Goal: Navigation & Orientation: Find specific page/section

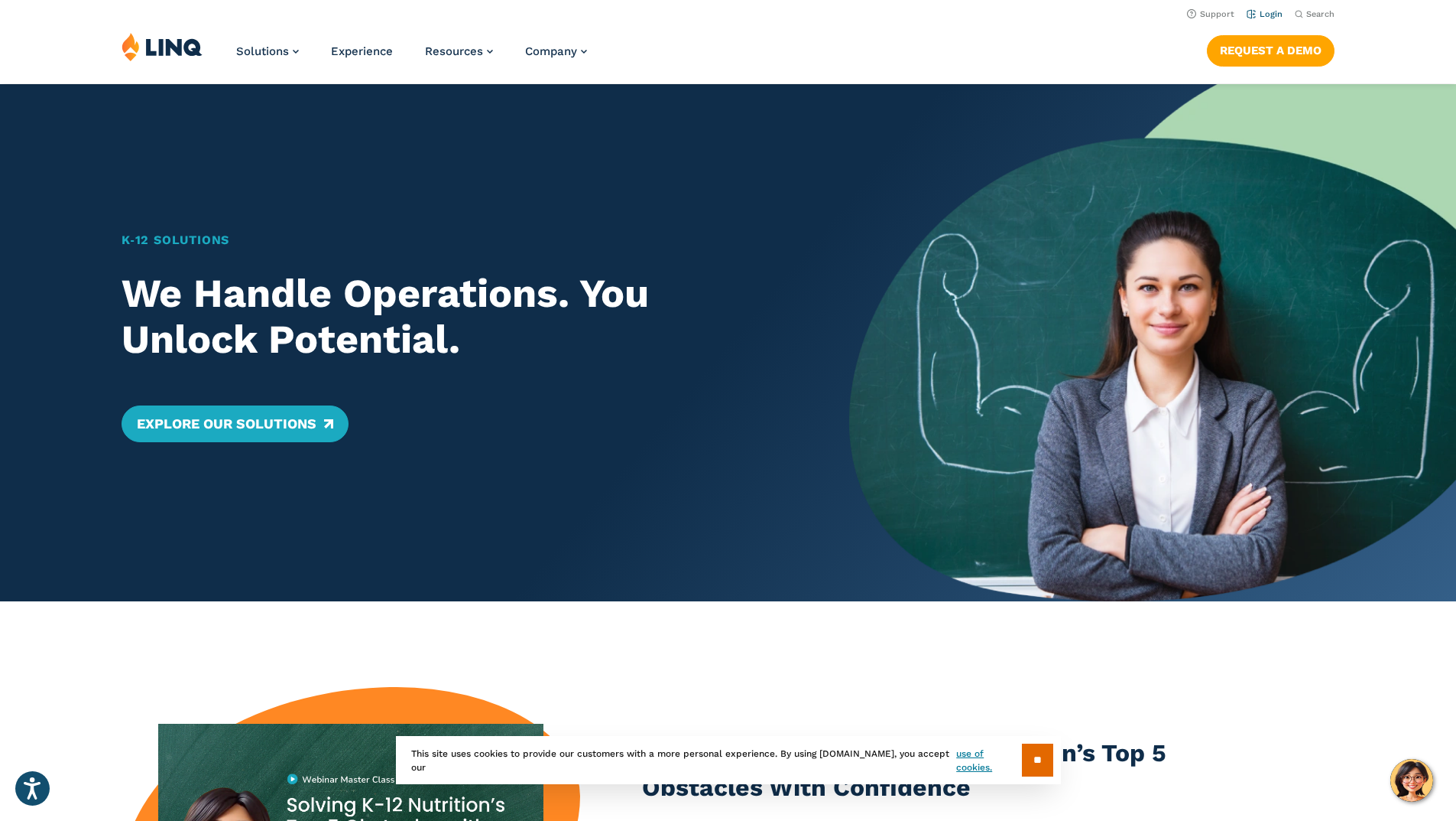
click at [1267, 21] on li "Login" at bounding box center [1264, 13] width 36 height 17
click at [1263, 13] on link "Login" at bounding box center [1264, 14] width 36 height 10
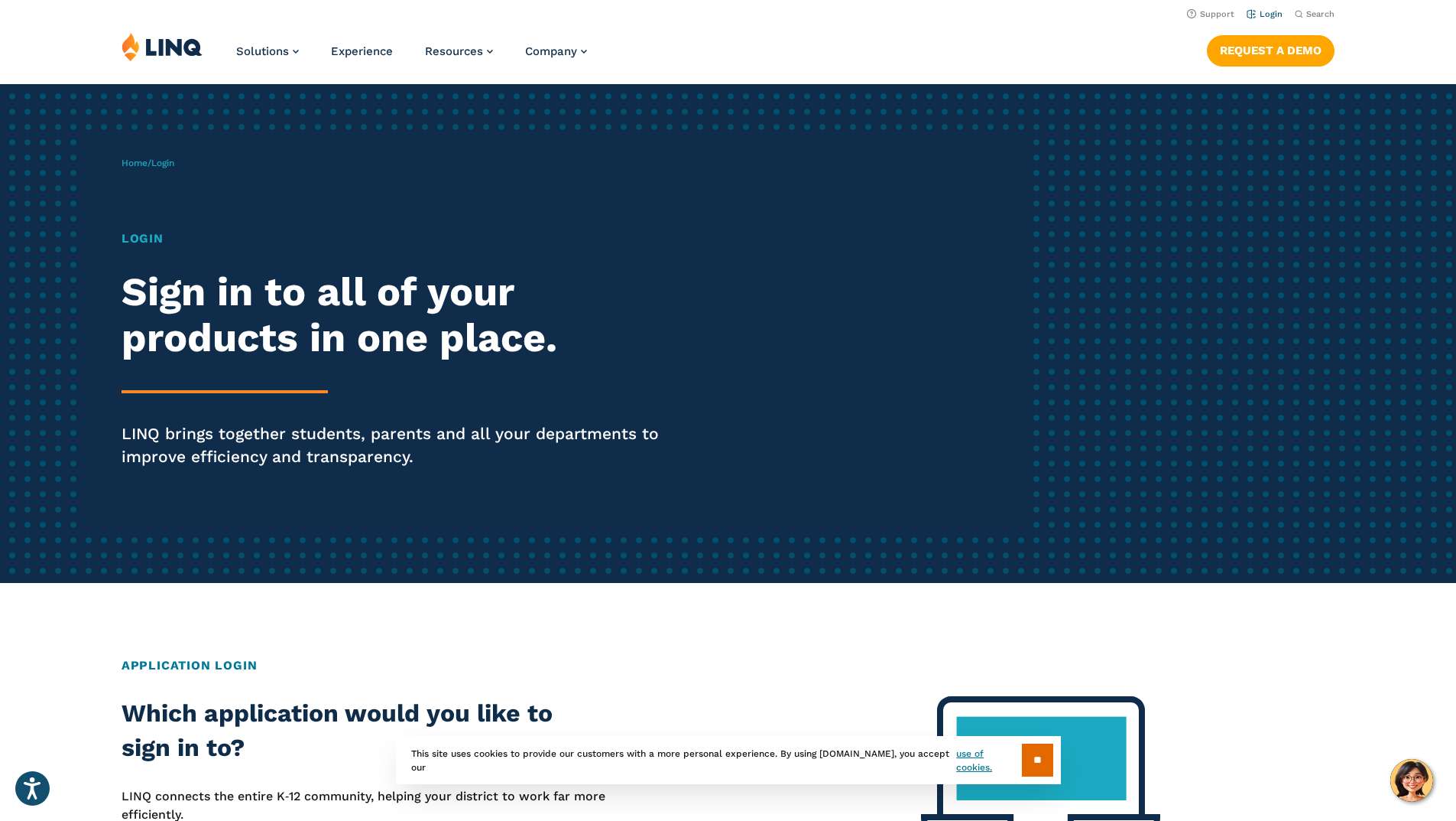
click at [1266, 12] on link "Login" at bounding box center [1264, 14] width 36 height 10
click at [1264, 17] on link "Login" at bounding box center [1264, 14] width 36 height 10
click at [1035, 763] on input "**" at bounding box center [1037, 760] width 31 height 33
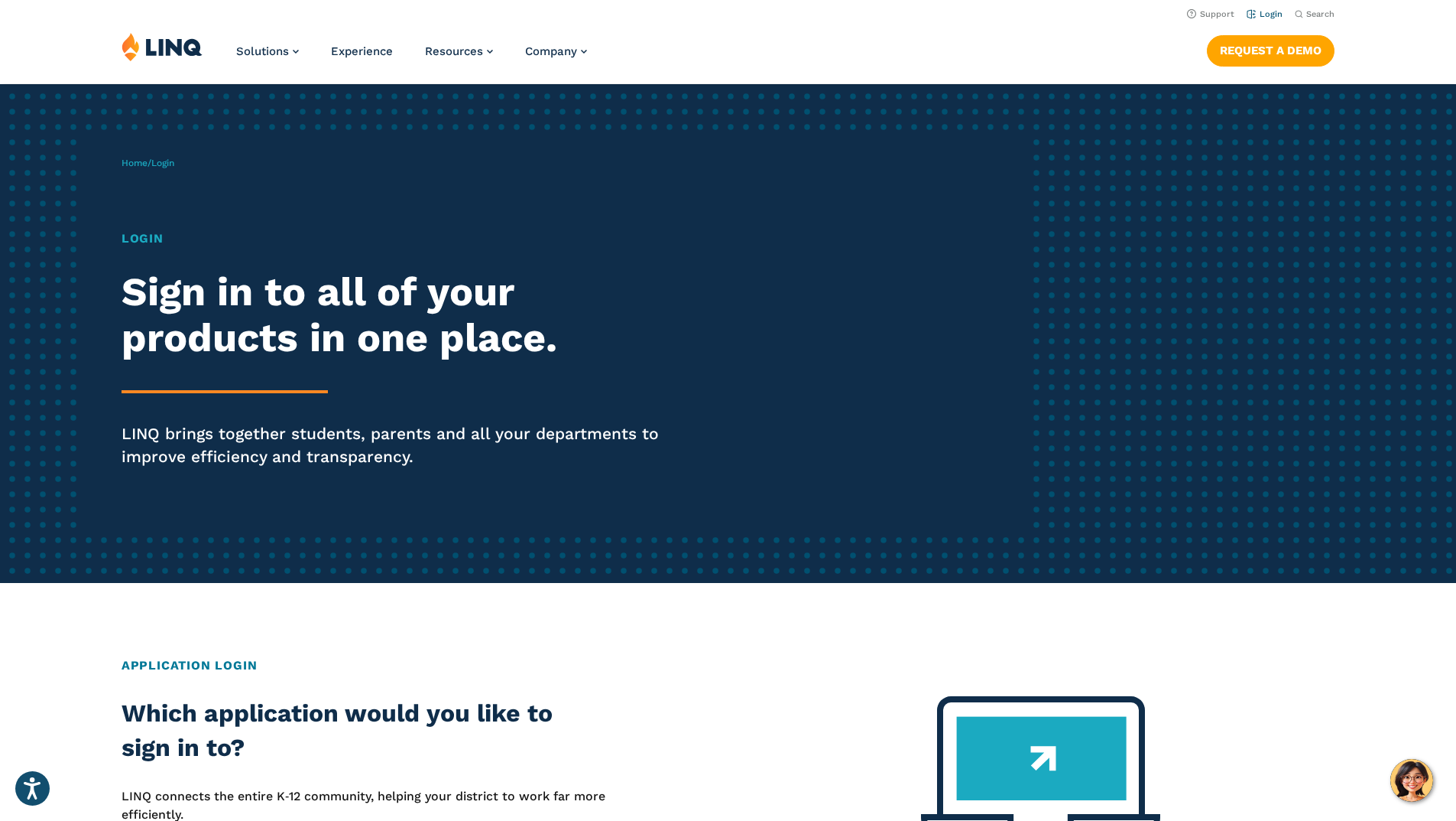
click at [1268, 16] on link "Login" at bounding box center [1264, 14] width 36 height 10
click at [173, 163] on span "Login" at bounding box center [162, 163] width 23 height 11
click at [165, 167] on span "Login" at bounding box center [162, 163] width 23 height 11
click at [146, 232] on h1 "Login" at bounding box center [401, 238] width 561 height 19
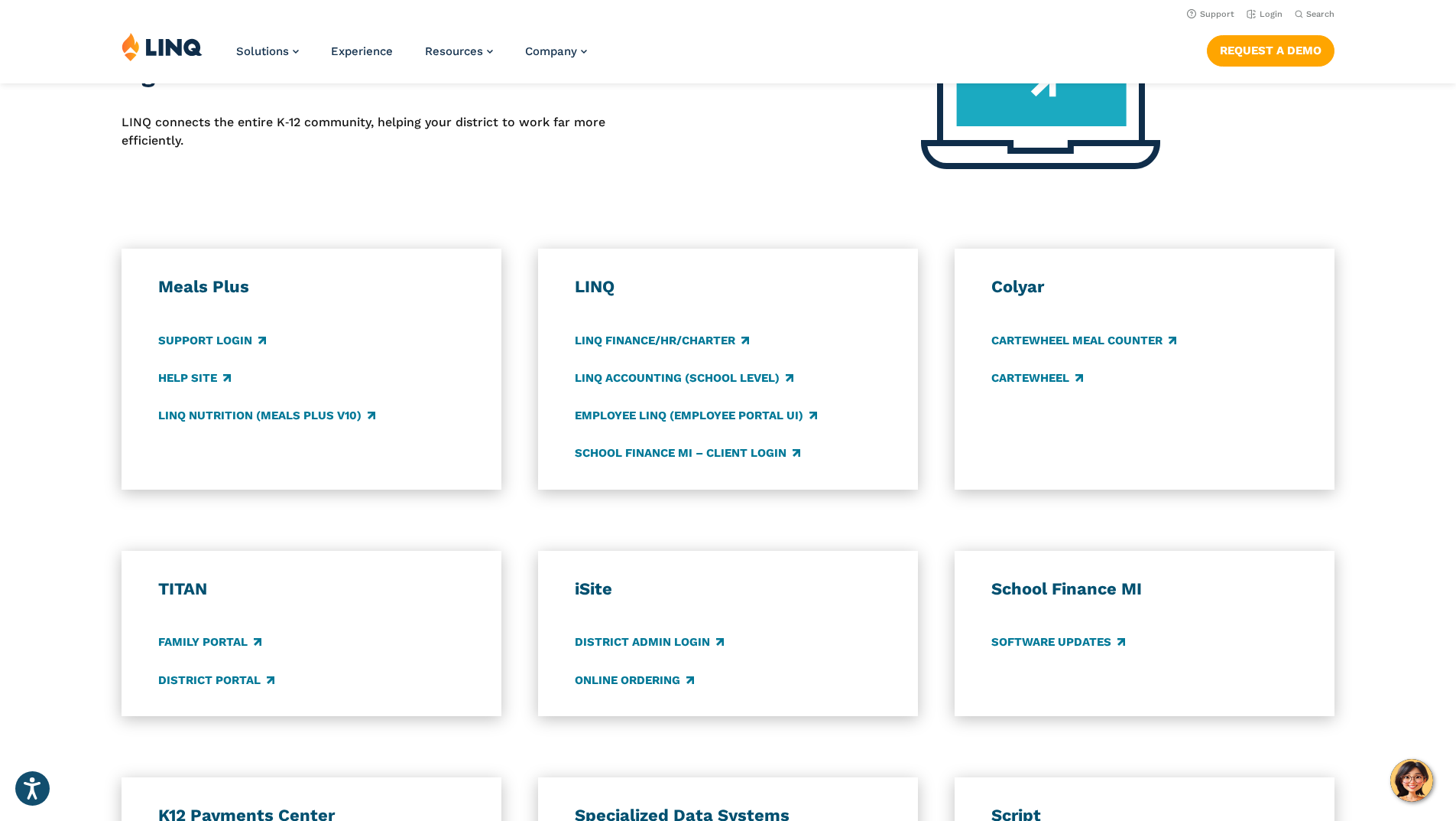
scroll to position [612, 0]
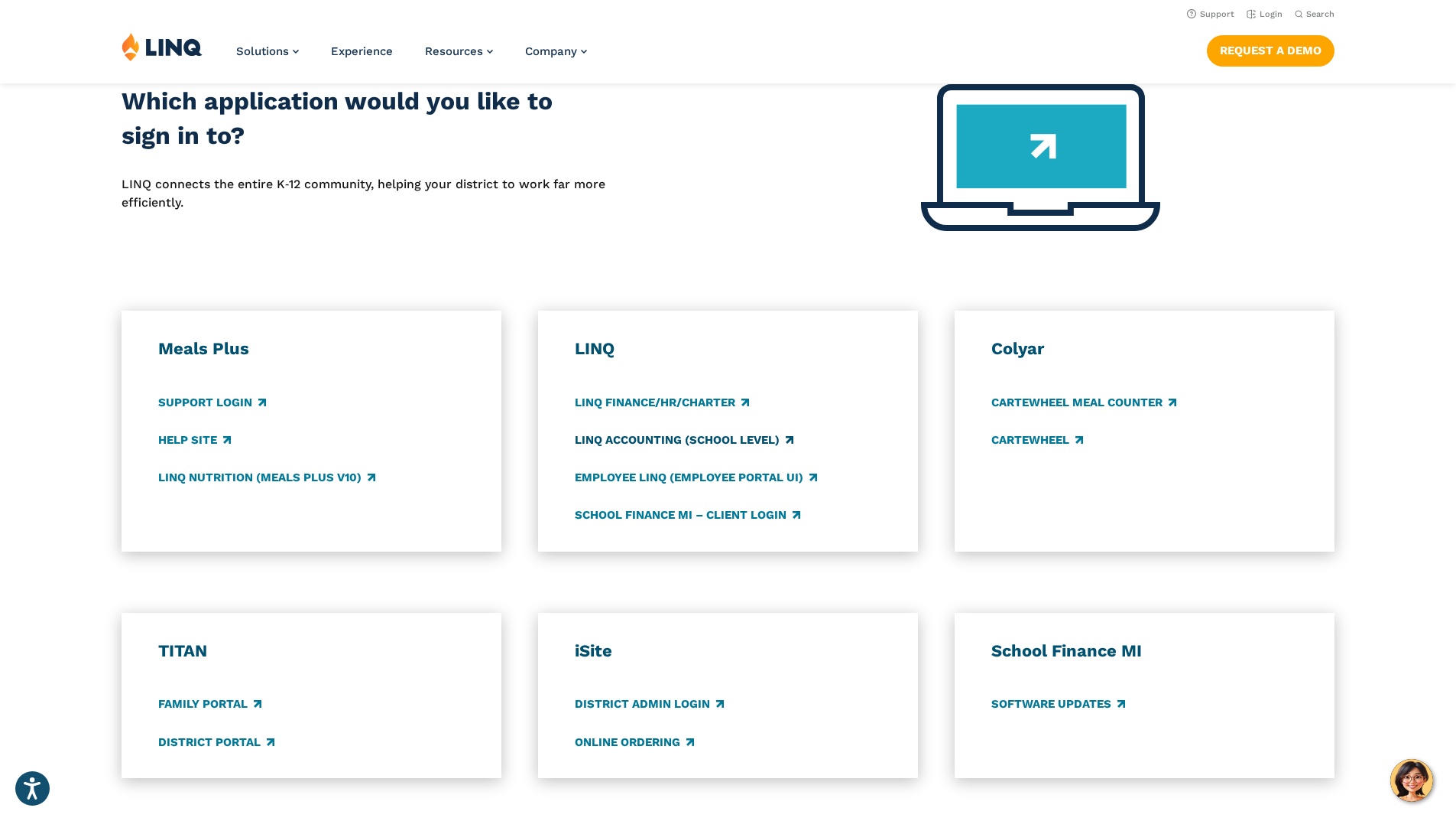
click at [646, 439] on link "LINQ Accounting (school level)" at bounding box center [684, 440] width 219 height 17
click at [228, 397] on link "Support Login" at bounding box center [212, 403] width 108 height 17
